Goal: Transaction & Acquisition: Obtain resource

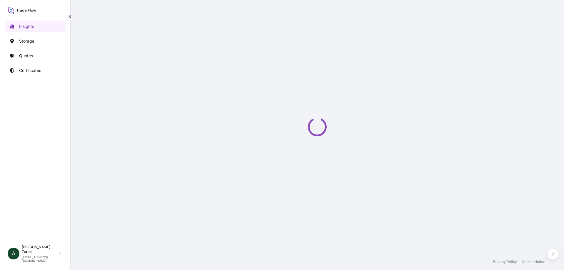
select select "2025"
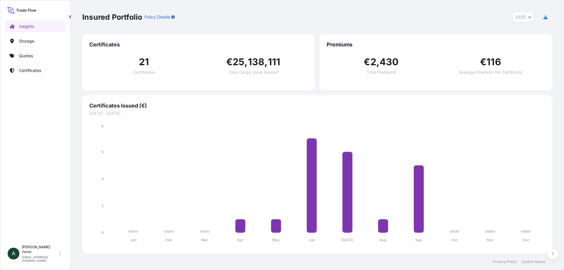
click at [29, 10] on icon at bounding box center [21, 10] width 29 height 9
click at [29, 43] on p "Storage" at bounding box center [26, 41] width 15 height 6
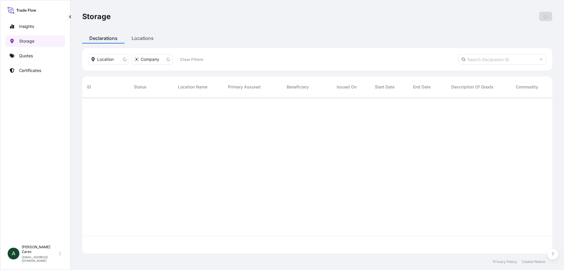
scroll to position [155, 465]
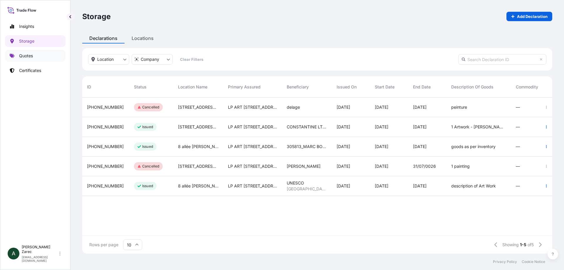
click at [26, 56] on p "Quotes" at bounding box center [26, 56] width 14 height 6
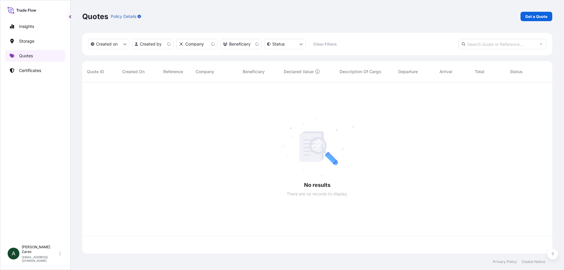
scroll to position [170, 465]
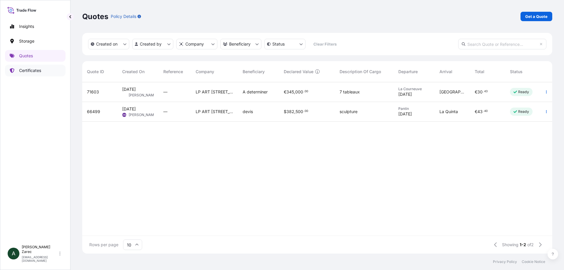
click at [25, 75] on link "Certificates" at bounding box center [35, 71] width 60 height 12
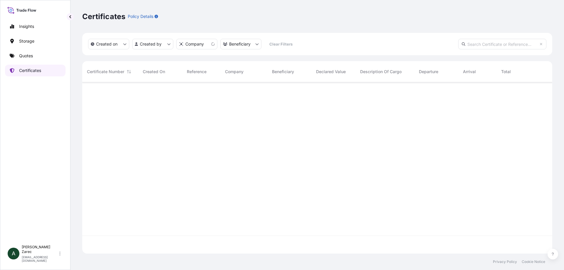
scroll to position [170, 465]
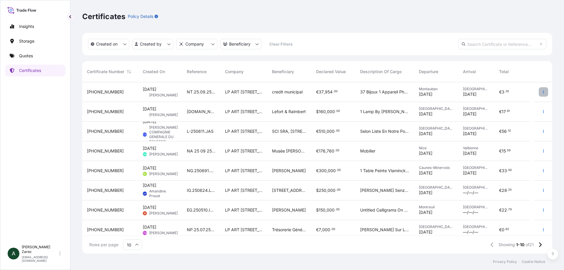
click at [541, 92] on icon "button" at bounding box center [543, 92] width 4 height 4
click at [524, 104] on p "Download certificate" at bounding box center [511, 104] width 40 height 6
click at [317, 21] on div "Certificates Policy Details" at bounding box center [317, 16] width 470 height 33
click at [60, 255] on icon at bounding box center [59, 253] width 1 height 4
click at [28, 25] on p "Insights" at bounding box center [26, 26] width 15 height 6
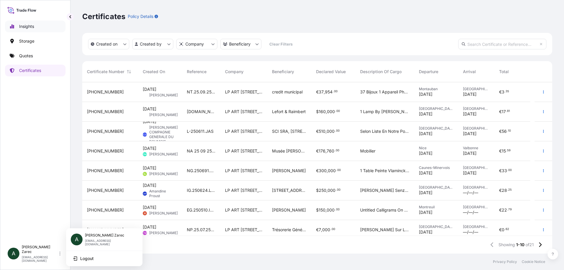
select select "2025"
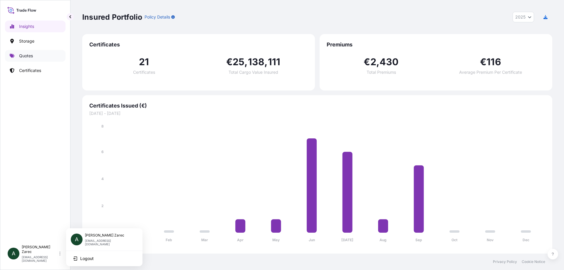
click at [23, 59] on link "Quotes" at bounding box center [35, 56] width 60 height 12
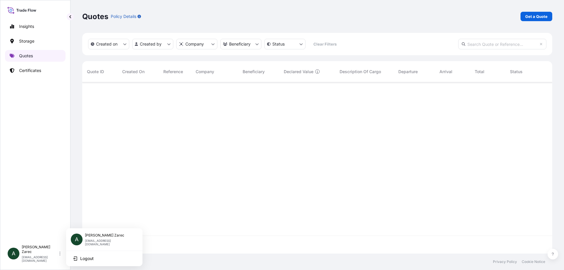
scroll to position [170, 465]
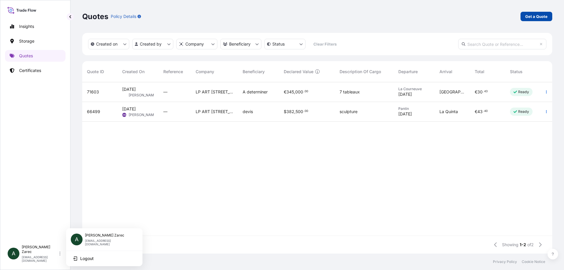
click at [537, 16] on p "Get a Quote" at bounding box center [536, 17] width 22 height 6
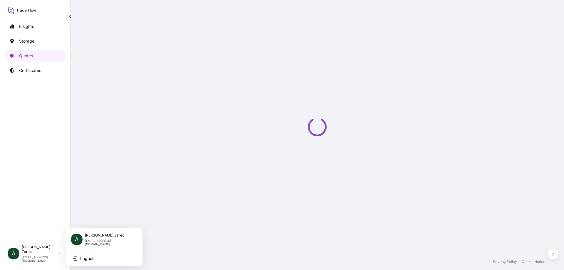
select select "Art Handling"
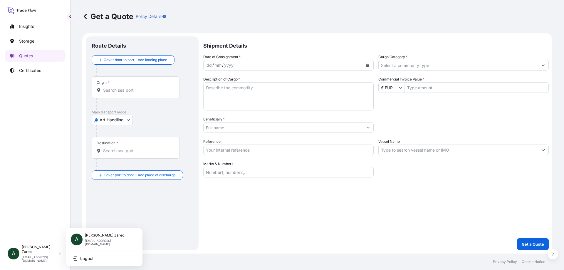
click at [366, 65] on icon "Calendar" at bounding box center [368, 65] width 4 height 4
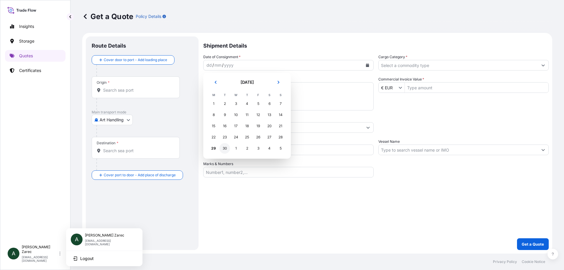
click at [225, 147] on div "30" at bounding box center [224, 148] width 11 height 11
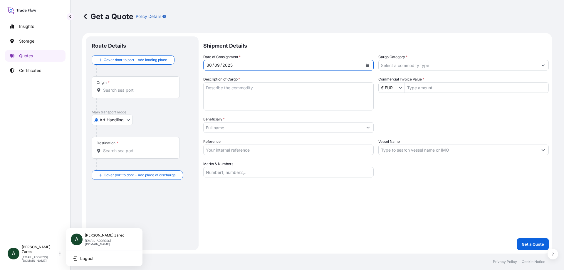
click at [228, 89] on textarea "Description of Cargo *" at bounding box center [288, 96] width 170 height 28
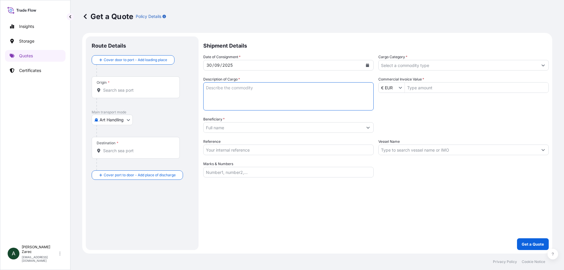
click at [104, 92] on input "Origin *" at bounding box center [137, 90] width 69 height 6
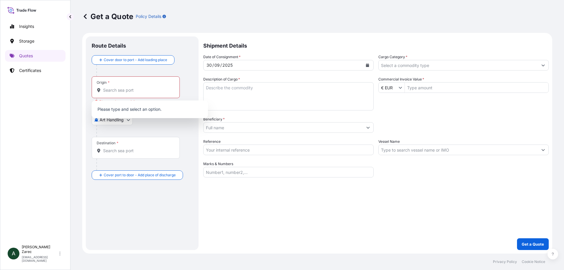
click at [105, 108] on p "Please type and select an option." at bounding box center [150, 109] width 112 height 13
click at [105, 87] on input "Origin * Please select an origin" at bounding box center [137, 90] width 69 height 6
type input "V"
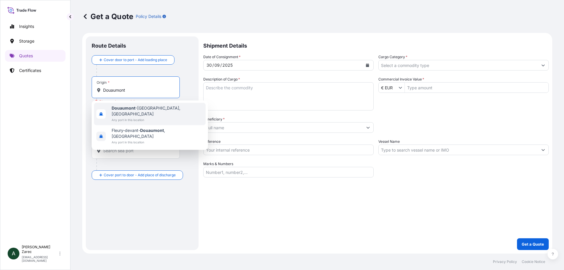
click at [120, 105] on div "[GEOGRAPHIC_DATA], [GEOGRAPHIC_DATA] Any port in this location" at bounding box center [150, 114] width 112 height 22
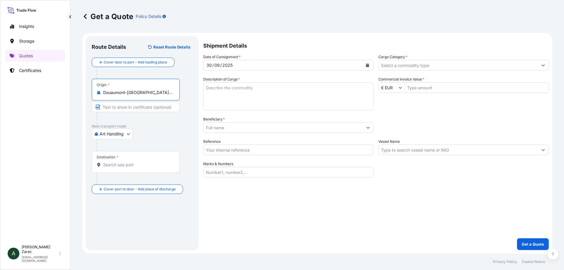
type input "Douaumont-[GEOGRAPHIC_DATA], [GEOGRAPHIC_DATA]"
click at [112, 135] on body "4 options available. 0 options available. 2 options available. Insights Storage…" at bounding box center [282, 135] width 564 height 270
click at [110, 147] on span "Art Handling" at bounding box center [115, 149] width 24 height 6
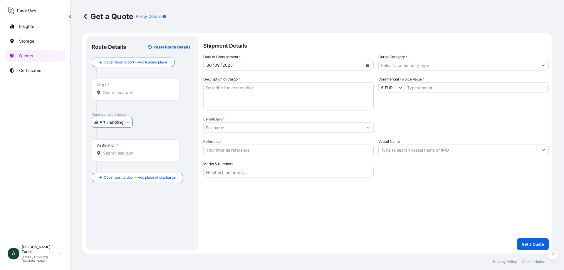
click at [110, 149] on div "Destination *" at bounding box center [136, 150] width 88 height 22
click at [110, 150] on input "Destination *" at bounding box center [137, 153] width 69 height 6
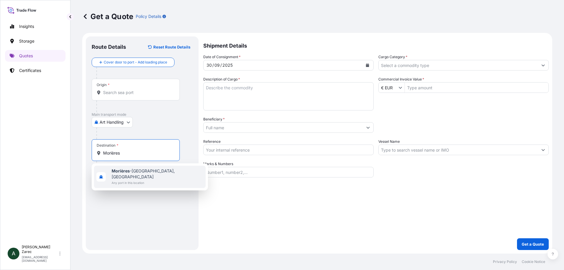
click at [141, 180] on span "Any port in this location" at bounding box center [158, 183] width 92 height 6
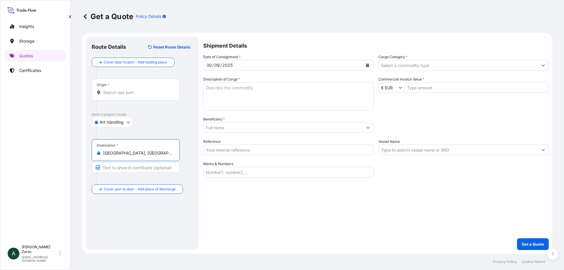
type input "[GEOGRAPHIC_DATA], [GEOGRAPHIC_DATA]"
click at [231, 87] on textarea "Description of Cargo *" at bounding box center [288, 96] width 170 height 28
type textarea "13 lits de soldats + 6 étagères"
click at [434, 87] on input "Commercial Invoice Value *" at bounding box center [477, 87] width 144 height 11
type input "38,000"
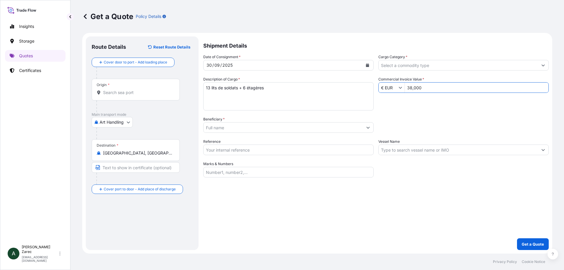
click at [426, 64] on input "Cargo Category *" at bounding box center [457, 65] width 159 height 11
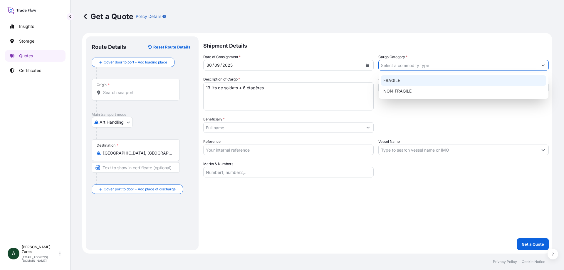
click at [400, 82] on div "FRAGILE" at bounding box center [463, 80] width 165 height 11
type input "FRAGILE"
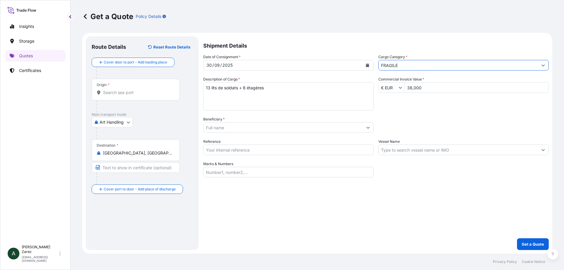
click at [217, 129] on input "Beneficiary *" at bounding box center [282, 127] width 159 height 11
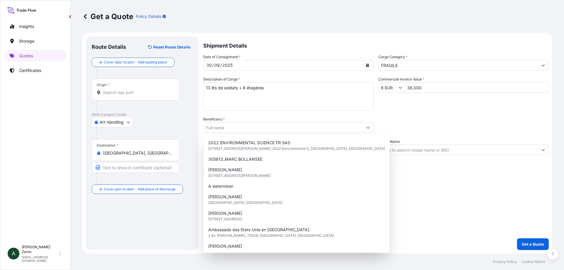
click at [408, 119] on div "Packing Category Type to search a container mode Please select a primary mode o…" at bounding box center [463, 124] width 170 height 16
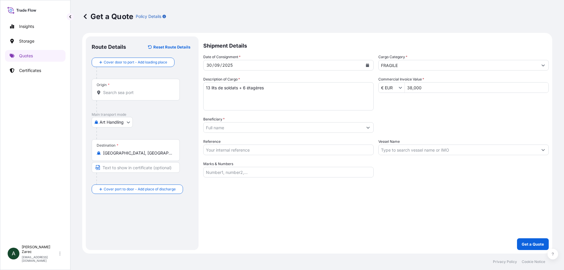
click at [219, 151] on input "Reference" at bounding box center [288, 149] width 170 height 11
click at [220, 149] on input "Reference" at bounding box center [288, 149] width 170 height 11
paste input "NK2509-250742.AZC"
type input "NK2509-250742.AZC"
click at [222, 170] on input "Marks & Numbers" at bounding box center [288, 172] width 170 height 11
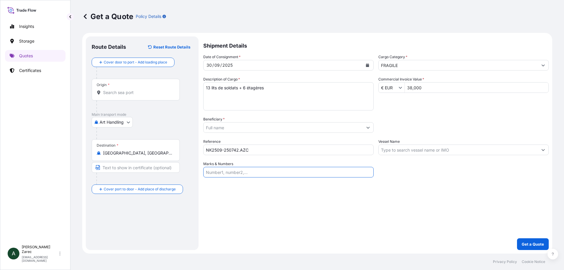
click at [257, 206] on div "Shipment Details Date of Consignment * [DATE] Cargo Category * FRAGILE Descript…" at bounding box center [375, 142] width 345 height 213
click at [26, 13] on icon at bounding box center [21, 10] width 29 height 9
click at [25, 72] on p "Certificates" at bounding box center [30, 71] width 22 height 6
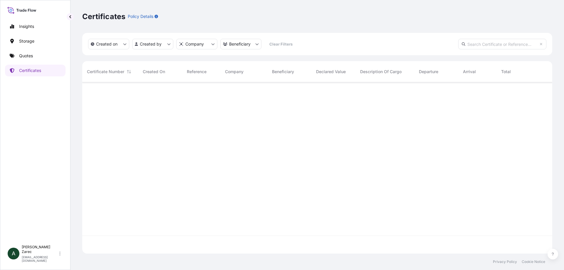
scroll to position [170, 465]
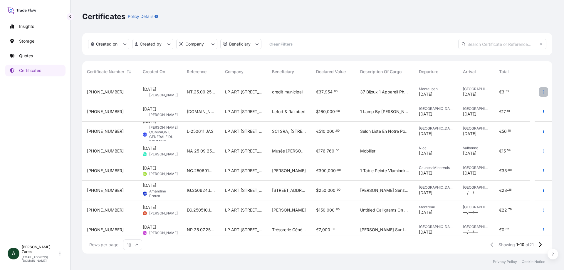
click at [541, 90] on icon "button" at bounding box center [543, 92] width 4 height 4
click at [503, 104] on p "Download certificate" at bounding box center [511, 104] width 40 height 6
click at [541, 113] on icon "button" at bounding box center [543, 112] width 4 height 4
click at [541, 110] on icon "button" at bounding box center [543, 112] width 4 height 4
click at [515, 123] on p "Download certificate" at bounding box center [511, 123] width 40 height 6
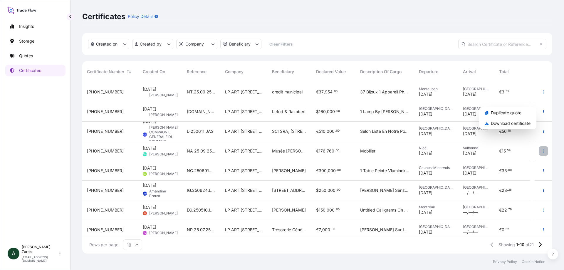
click at [540, 151] on button "button" at bounding box center [542, 150] width 9 height 9
click at [541, 150] on icon "button" at bounding box center [543, 151] width 4 height 4
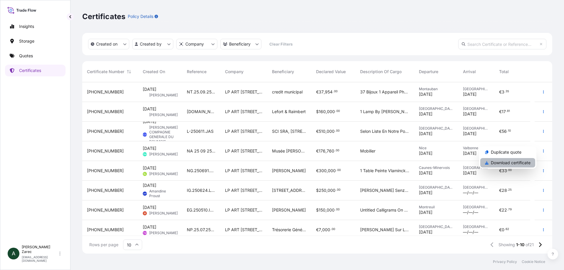
click at [516, 162] on p "Download certificate" at bounding box center [511, 163] width 40 height 6
click at [541, 170] on button "button" at bounding box center [542, 170] width 9 height 9
click at [540, 169] on button "button" at bounding box center [542, 170] width 9 height 9
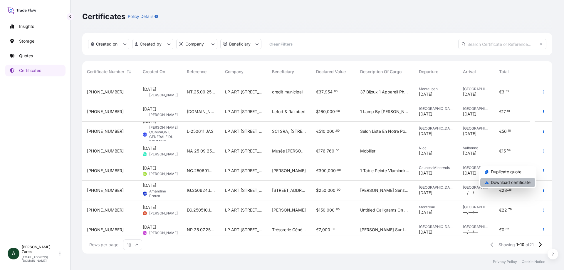
click at [495, 185] on p "Download certificate" at bounding box center [511, 182] width 40 height 6
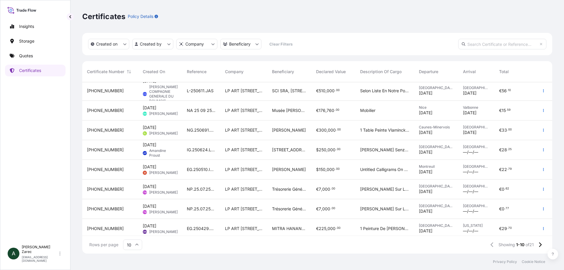
scroll to position [43, 0]
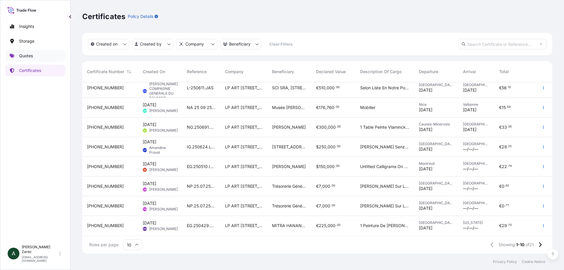
click at [31, 58] on p "Quotes" at bounding box center [26, 56] width 14 height 6
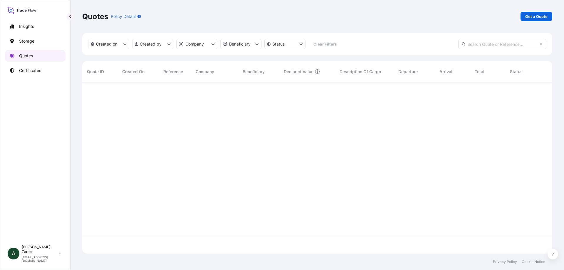
scroll to position [170, 465]
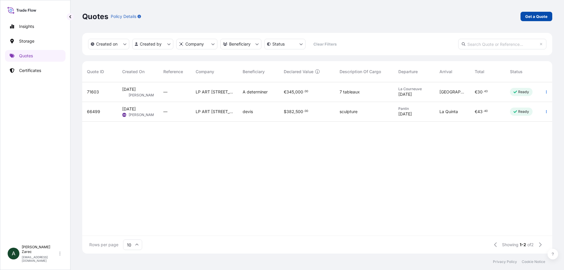
click at [536, 16] on p "Get a Quote" at bounding box center [536, 17] width 22 height 6
select select "Art Handling"
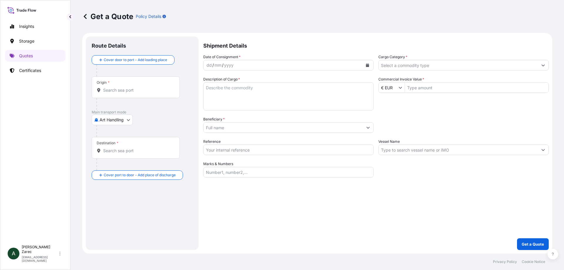
click at [104, 83] on div "Origin *" at bounding box center [103, 82] width 13 height 5
click at [104, 87] on input "Origin *" at bounding box center [137, 90] width 69 height 6
click at [104, 82] on div "Origin *" at bounding box center [103, 82] width 13 height 5
click at [104, 87] on input "Origin *" at bounding box center [137, 90] width 69 height 6
click at [120, 120] on body "0 options available. 0 options available. Insights Storage Quotes Certificates …" at bounding box center [282, 135] width 564 height 270
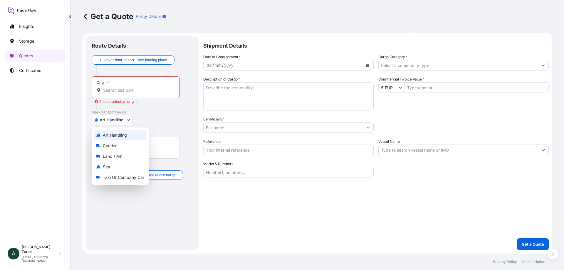
click at [119, 132] on div "Art Handling" at bounding box center [120, 135] width 53 height 11
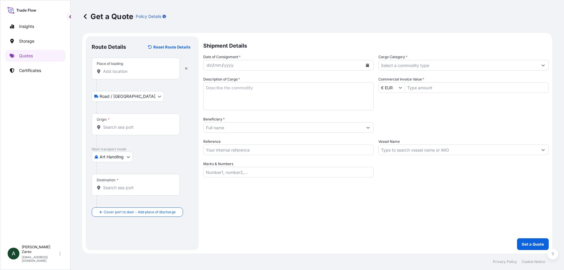
click at [129, 94] on body "Insights Storage Quotes Certificates A [PERSON_NAME] [EMAIL_ADDRESS][DOMAIN_NAM…" at bounding box center [282, 135] width 564 height 270
click at [122, 72] on input "Place of loading" at bounding box center [137, 71] width 69 height 6
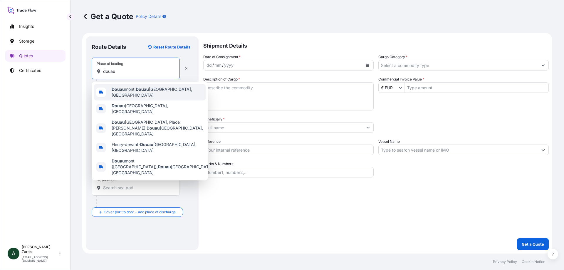
click at [129, 90] on span "Douau mont, [GEOGRAPHIC_DATA], [GEOGRAPHIC_DATA]" at bounding box center [158, 92] width 92 height 12
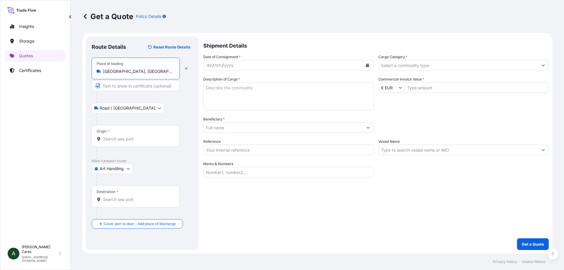
type input "[GEOGRAPHIC_DATA], [GEOGRAPHIC_DATA], [GEOGRAPHIC_DATA]"
click at [143, 87] on input "Text to appear on certificate" at bounding box center [136, 85] width 88 height 11
click at [147, 111] on div "Road / [GEOGRAPHIC_DATA] / Inland" at bounding box center [142, 108] width 101 height 11
click at [129, 169] on body "Insights Storage Quotes Certificates A [PERSON_NAME] [EMAIL_ADDRESS][DOMAIN_NAM…" at bounding box center [282, 135] width 564 height 270
click at [124, 140] on input "Origin *" at bounding box center [137, 139] width 69 height 6
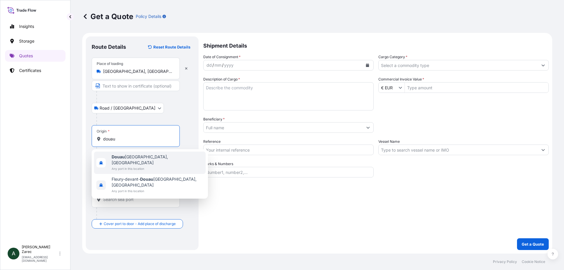
click at [132, 166] on span "Any port in this location" at bounding box center [158, 169] width 92 height 6
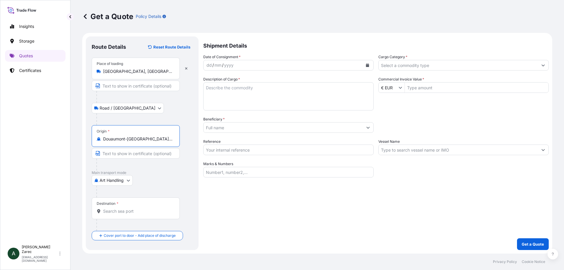
type input "Douaumont-[GEOGRAPHIC_DATA], [GEOGRAPHIC_DATA]"
click at [417, 64] on input "Cargo Category *" at bounding box center [457, 65] width 159 height 11
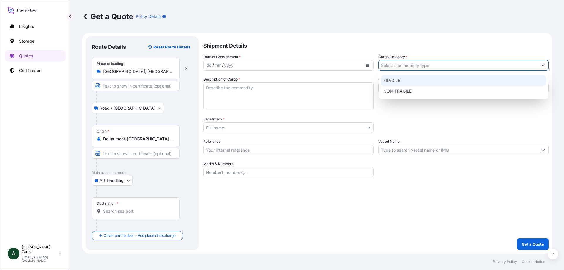
click at [403, 82] on div "FRAGILE" at bounding box center [463, 80] width 165 height 11
type input "FRAGILE"
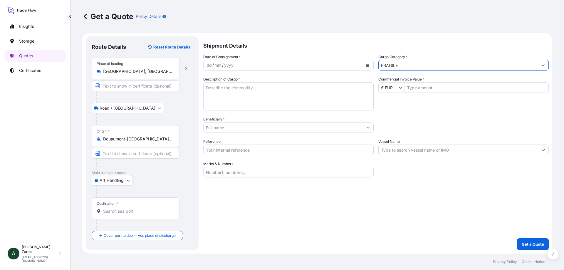
click at [418, 89] on input "Commercial Invoice Value *" at bounding box center [477, 87] width 144 height 11
type input "38,000"
click at [214, 65] on div "mm" at bounding box center [218, 65] width 8 height 7
click at [368, 64] on icon "Calendar" at bounding box center [367, 65] width 3 height 4
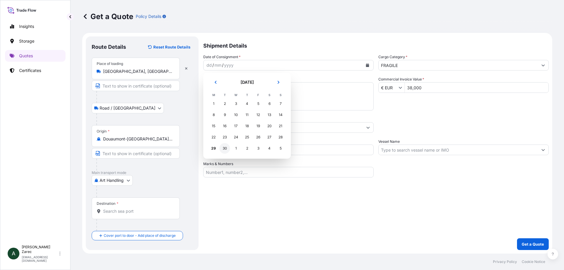
click at [223, 147] on div "30" at bounding box center [224, 148] width 11 height 11
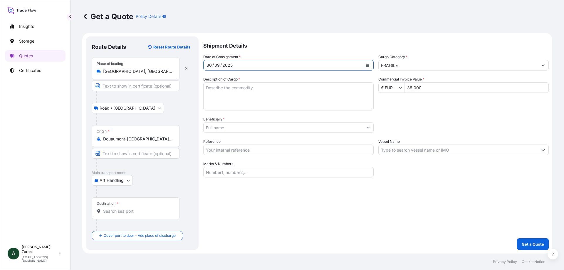
click at [366, 63] on button "Calendar" at bounding box center [367, 64] width 9 height 9
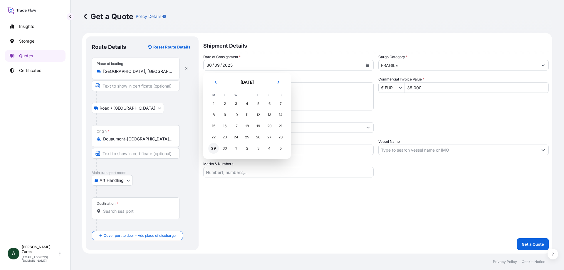
click at [214, 149] on div "29" at bounding box center [213, 148] width 11 height 11
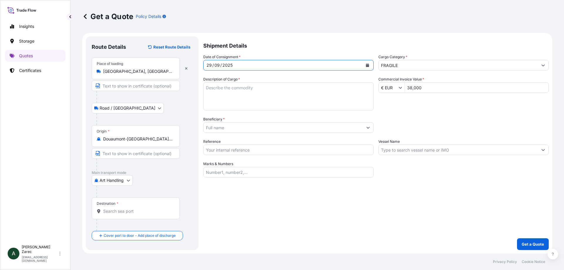
click at [117, 85] on input "Text to appear on certificate" at bounding box center [136, 85] width 88 height 11
type input "[DATE]"
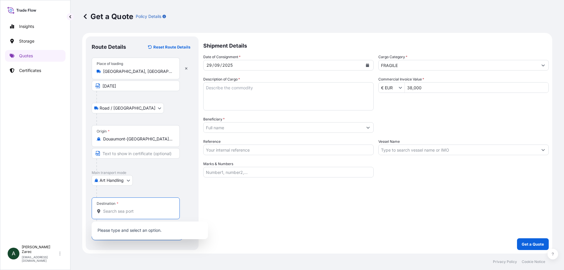
click at [114, 211] on input "Destination *" at bounding box center [137, 211] width 69 height 6
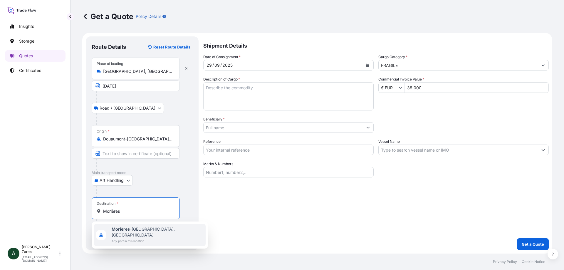
click at [134, 238] on span "Any port in this location" at bounding box center [158, 241] width 92 height 6
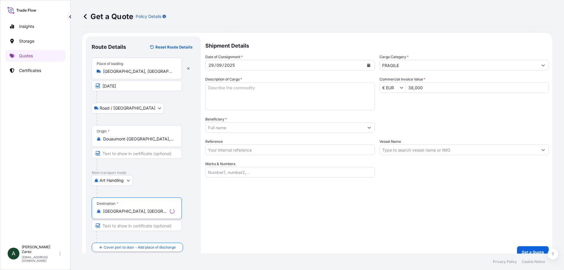
type input "[GEOGRAPHIC_DATA], [GEOGRAPHIC_DATA]"
click at [122, 229] on input "Text to appear on certificate" at bounding box center [137, 225] width 90 height 11
type input "[DATE]"
click at [216, 208] on div "Shipment Details Date of Consignment * [DATE] Cargo Category * FRAGILE Descript…" at bounding box center [375, 146] width 345 height 221
click at [219, 198] on div "Shipment Details Date of Consignment * [DATE] Cargo Category * FRAGILE Descript…" at bounding box center [375, 146] width 345 height 221
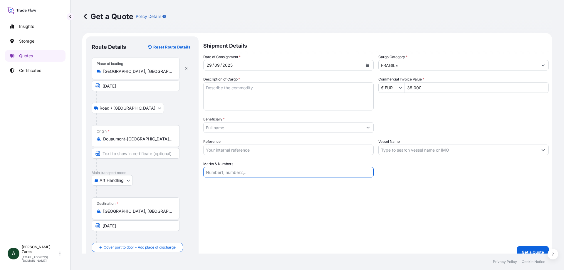
click at [210, 168] on input "Marks & Numbers" at bounding box center [288, 172] width 170 height 11
click at [236, 93] on textarea "Description of Cargo *" at bounding box center [288, 96] width 170 height 28
click at [275, 89] on textarea "12 lits de soldats" at bounding box center [288, 96] width 170 height 28
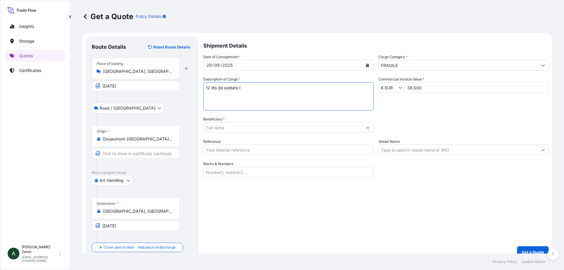
paste textarea "Lit double superposé modèle réglementaire 1876 - V09"
click at [335, 87] on textarea "12 lits de soldats (Lit double superposé modèle réglementaire 1876 - V09" at bounding box center [288, 96] width 170 height 28
click at [336, 87] on textarea "12 lits de soldats (Lit double superposé modèle réglementaire 1876 - V09" at bounding box center [288, 96] width 170 height 28
click at [347, 87] on textarea "12 lits de soldats (Lit double superposé modèle réglementaire 1876 - D01 à V09" at bounding box center [288, 96] width 170 height 28
click at [267, 92] on textarea "12 lits de soldats (Lit double superposé modèle réglementaire 1876 - D01/D05/D0…" at bounding box center [288, 96] width 170 height 28
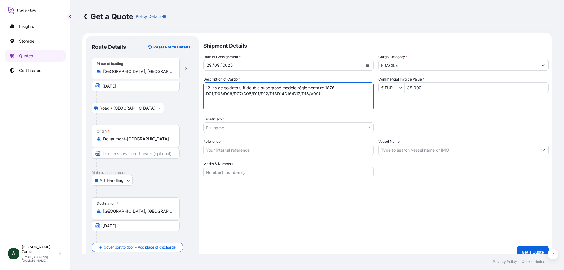
click at [277, 92] on textarea "12 lits de soldats (Lit double superposé modèle réglementaire 1876 - D01/D05/D0…" at bounding box center [288, 96] width 170 height 28
click at [284, 93] on textarea "12 lits de soldats (Lit double superposé modèle réglementaire 1876 - D01/D05/D0…" at bounding box center [288, 96] width 170 height 28
click at [326, 93] on textarea "12 lits de soldats (Lit double superposé modèle réglementaire 1876 - D01/D05/D0…" at bounding box center [288, 96] width 170 height 28
click at [336, 93] on textarea "12 lits de soldats (Lit double superposé modèle réglementaire 1876 - D01/D05/D0…" at bounding box center [288, 96] width 170 height 28
paste textarea "Étagère modèle réglementaire 1876"
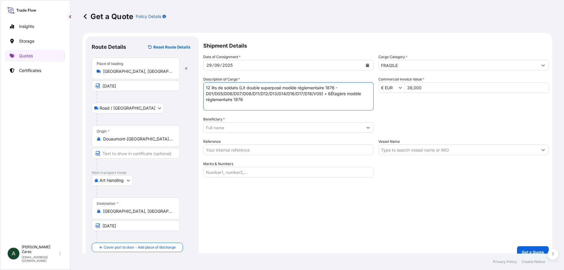
click at [329, 93] on textarea "12 lits de soldats (Lit double superposé modèle réglementaire 1876 - D01/D05/D0…" at bounding box center [288, 96] width 170 height 28
click at [345, 93] on textarea "12 lits de soldats (Lit double superposé modèle réglementaire 1876 - D01/D05/D0…" at bounding box center [288, 96] width 170 height 28
click at [253, 99] on textarea "12 lits de soldats (Lit double superposé modèle réglementaire 1876 - D01/D05/D0…" at bounding box center [288, 96] width 170 height 28
type textarea "12 lits de soldats (Lit double superposé modèle réglementaire 1876 - D01/D05/D0…"
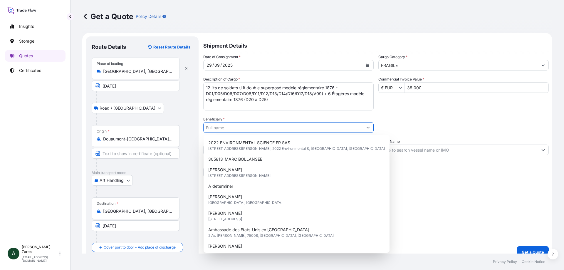
click at [240, 126] on input "Beneficiary *" at bounding box center [282, 127] width 159 height 11
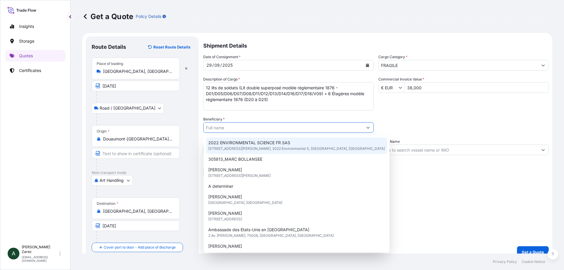
click at [213, 129] on input "Beneficiary *" at bounding box center [282, 127] width 159 height 11
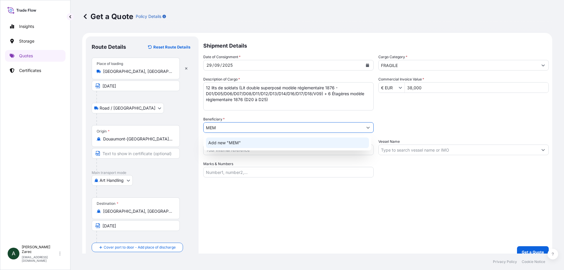
click at [227, 143] on span "Add new "MEM"" at bounding box center [224, 143] width 33 height 6
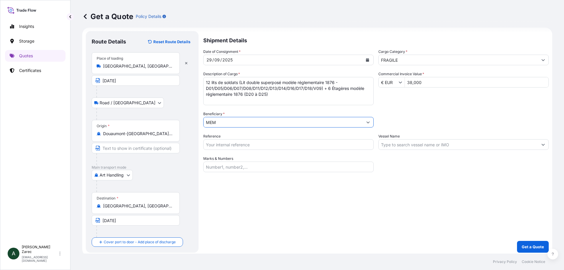
scroll to position [8, 0]
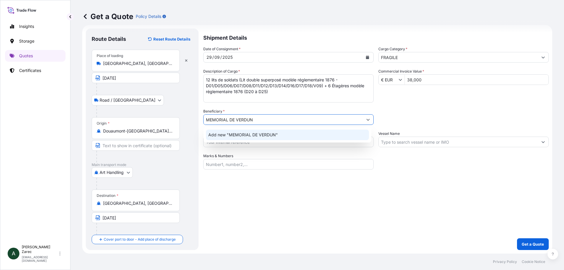
type input "MEMORIAL DE VERDUN"
click at [264, 189] on div "Shipment Details Date of Consignment * [DATE] Cargo Category * FRAGILE Descript…" at bounding box center [375, 138] width 345 height 221
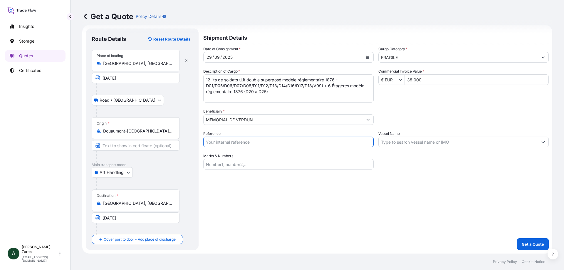
click at [222, 144] on input "Reference" at bounding box center [288, 142] width 170 height 11
type input "NK2509-250742.AZC"
click at [218, 165] on input "Marks & Numbers" at bounding box center [288, 164] width 170 height 11
click at [265, 195] on div "Shipment Details Date of Consignment * [DATE] Cargo Category * FRAGILE Descript…" at bounding box center [375, 138] width 345 height 221
click at [526, 244] on p "Get a Quote" at bounding box center [532, 244] width 22 height 6
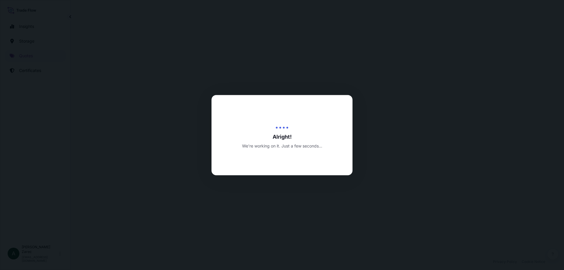
select select "Road / [GEOGRAPHIC_DATA]"
select select "Art Handling"
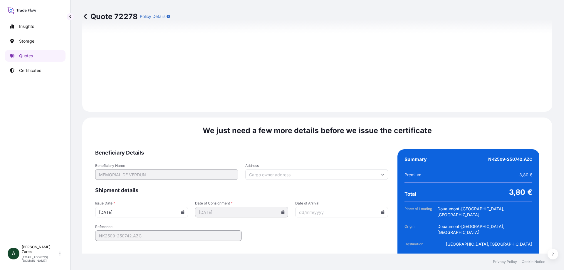
scroll to position [688, 0]
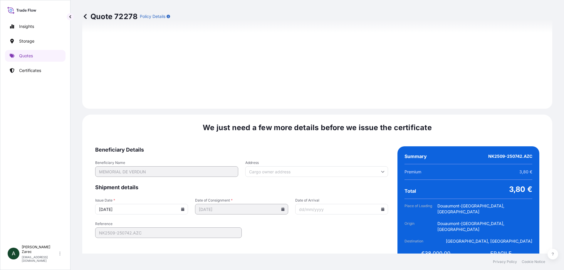
click at [381, 207] on icon at bounding box center [383, 209] width 4 height 4
click at [348, 167] on button "3" at bounding box center [346, 167] width 9 height 9
type input "[DATE]"
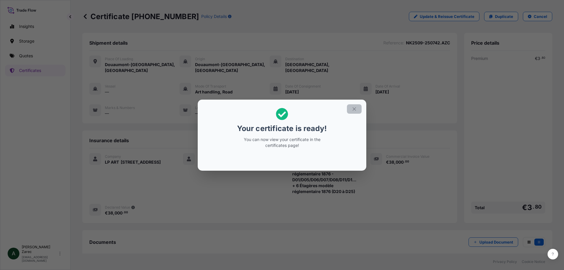
click at [356, 107] on icon "button" at bounding box center [353, 108] width 5 height 5
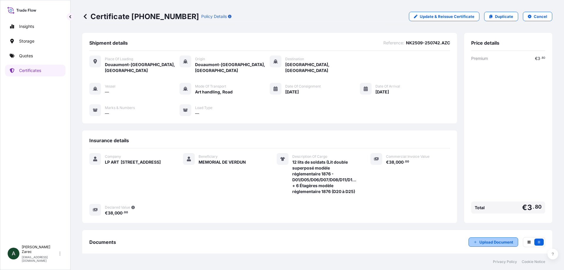
click at [479, 241] on p "Upload Document" at bounding box center [496, 242] width 34 height 6
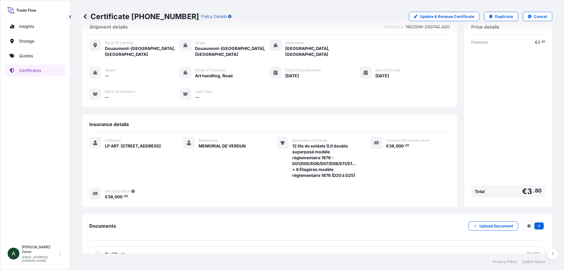
scroll to position [31, 0]
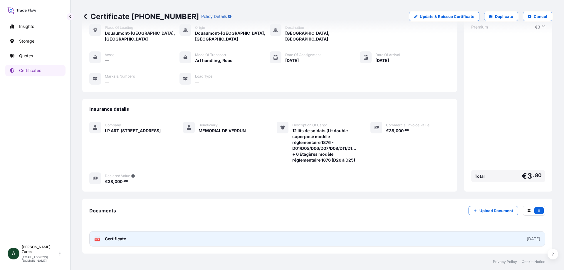
click at [170, 237] on link "PDF Certificate [DATE]" at bounding box center [317, 238] width 456 height 15
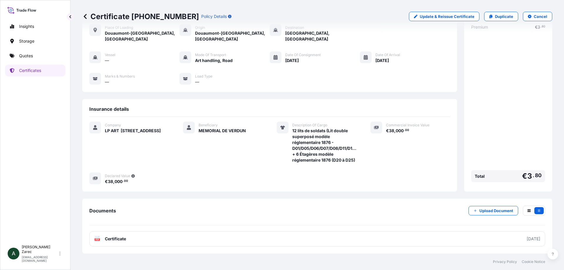
scroll to position [0, 0]
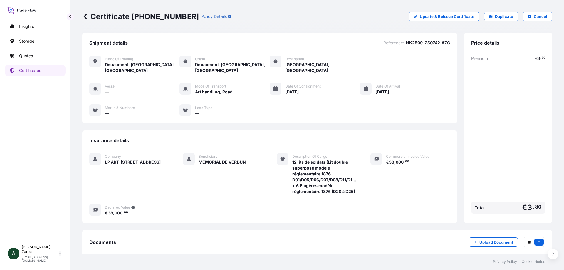
click at [201, 18] on p "Policy Details" at bounding box center [214, 17] width 26 height 6
click at [228, 16] on icon "button" at bounding box center [230, 17] width 4 height 4
click at [499, 17] on p "Duplicate" at bounding box center [504, 17] width 18 height 6
select select "Road / [GEOGRAPHIC_DATA]"
select select "Art Handling"
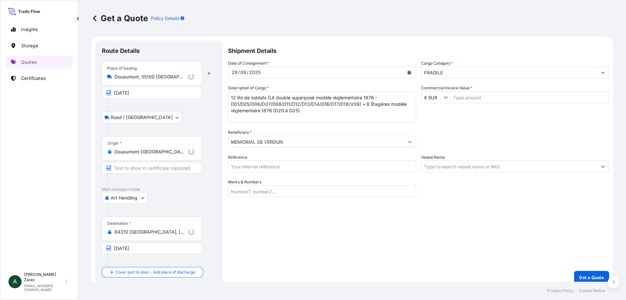
scroll to position [6, 0]
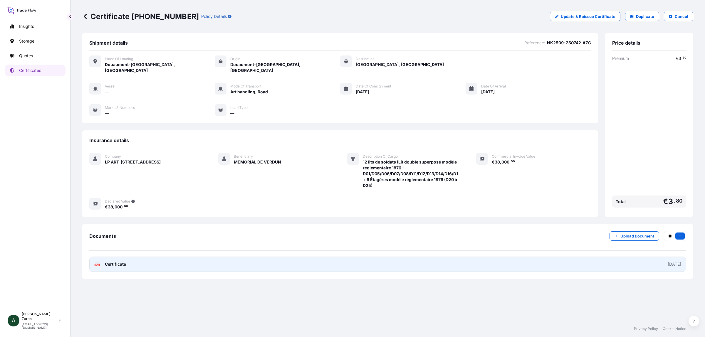
click at [154, 258] on link "PDF Certificate [DATE]" at bounding box center [387, 264] width 597 height 15
